Goal: Transaction & Acquisition: Book appointment/travel/reservation

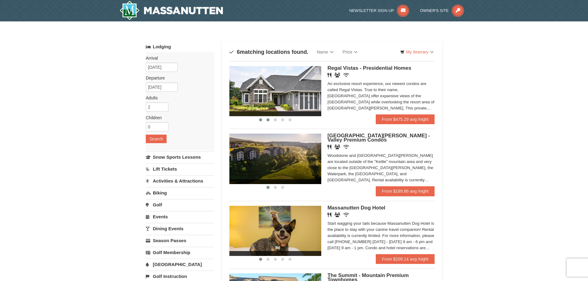
click at [267, 119] on span at bounding box center [267, 120] width 3 height 3
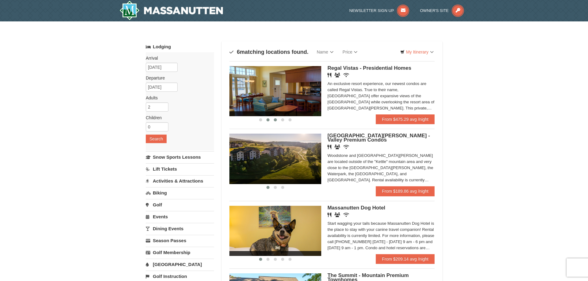
click at [274, 119] on button at bounding box center [275, 120] width 7 height 6
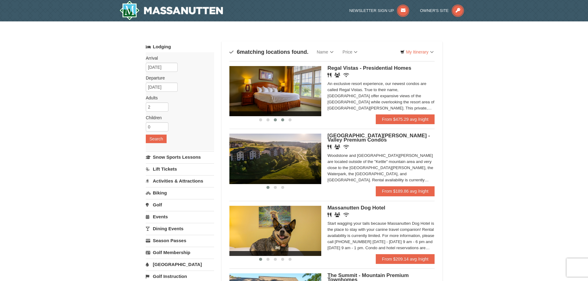
click at [282, 119] on span at bounding box center [282, 120] width 3 height 3
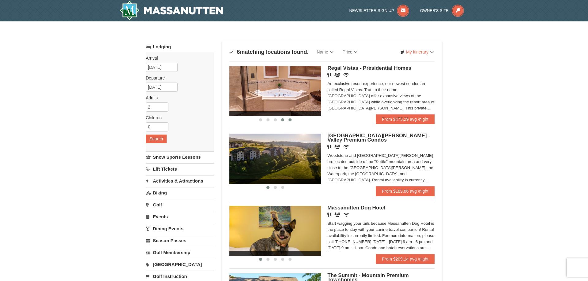
click at [291, 119] on span at bounding box center [289, 120] width 3 height 3
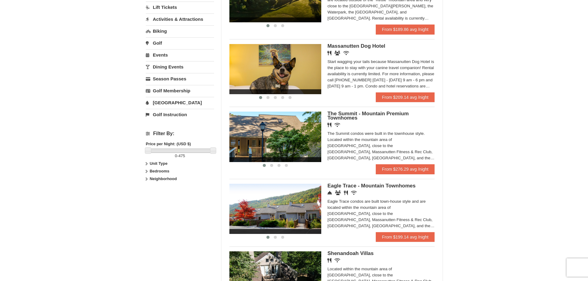
scroll to position [94, 0]
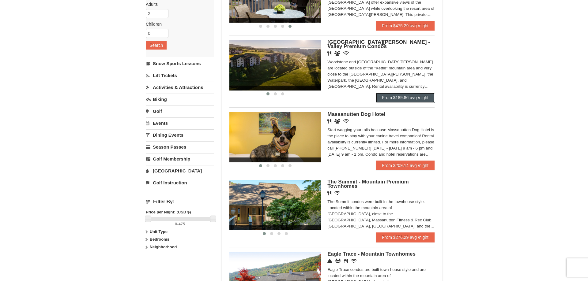
click at [402, 98] on link "From $189.86 avg /night" at bounding box center [405, 98] width 59 height 10
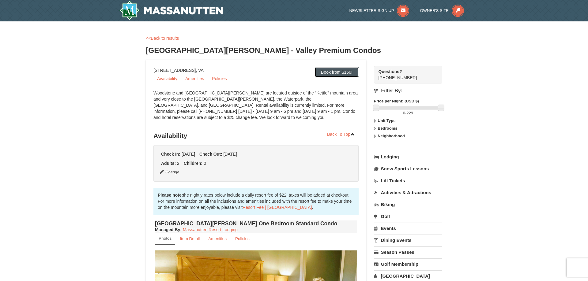
click at [337, 68] on link "Book from $156!" at bounding box center [337, 72] width 44 height 10
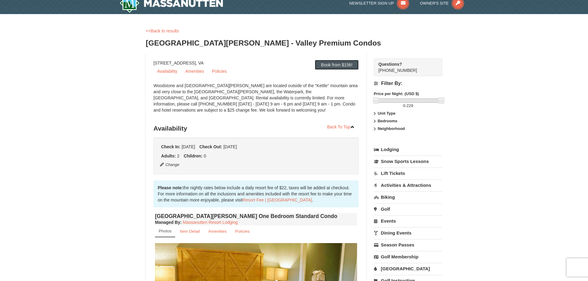
scroll to position [5, 0]
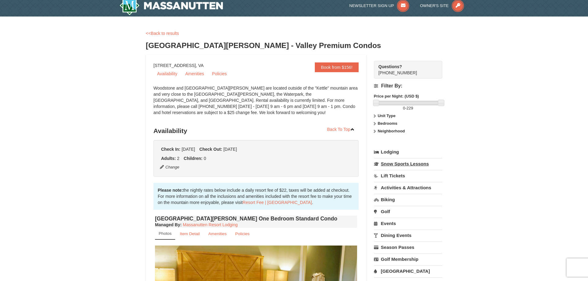
click at [406, 166] on link "Snow Sports Lessons" at bounding box center [408, 163] width 68 height 11
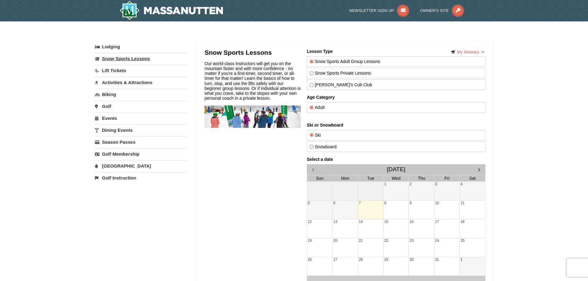
click at [127, 58] on link "Snow Sports Lessons" at bounding box center [141, 58] width 92 height 11
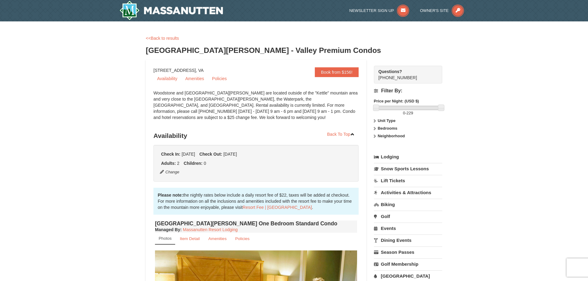
scroll to position [5, 0]
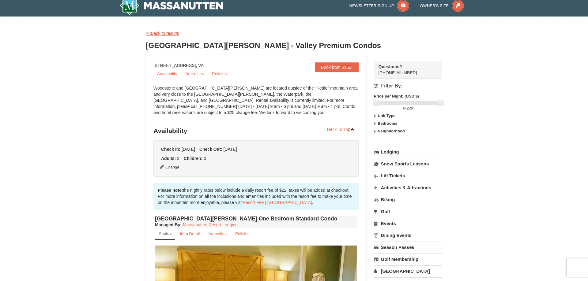
click at [161, 34] on link "<<Back to results" at bounding box center [162, 33] width 33 height 5
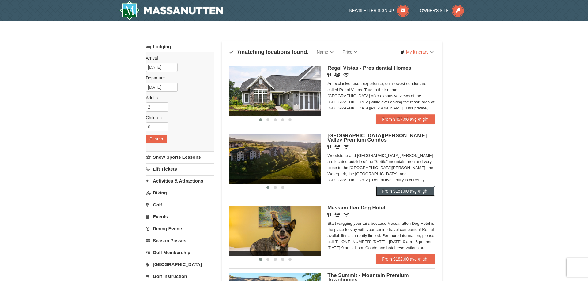
click at [418, 193] on link "From $151.00 avg /night" at bounding box center [405, 191] width 59 height 10
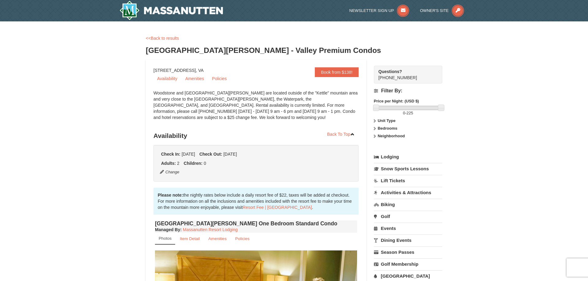
click at [232, 12] on div at bounding box center [189, 10] width 149 height 21
click at [242, 9] on div at bounding box center [189, 10] width 149 height 21
